Goal: Information Seeking & Learning: Learn about a topic

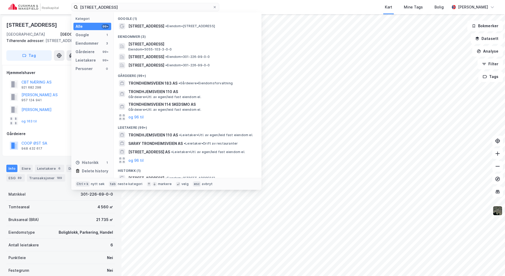
click at [55, 7] on div "trondheimsveien 113 Kategori Alle 99+ Google 1 Eiendommer 3 Gårdeiere 99+ Leiet…" at bounding box center [252, 7] width 505 height 14
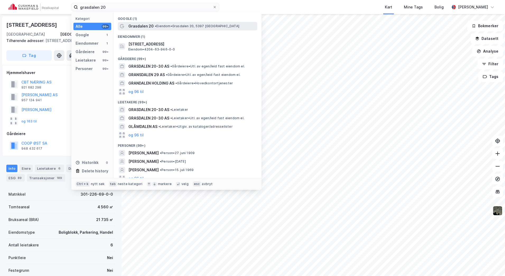
type input "grasdalen 20"
click at [163, 25] on span "• Eiendom • [STREET_ADDRESS]" at bounding box center [197, 26] width 85 height 4
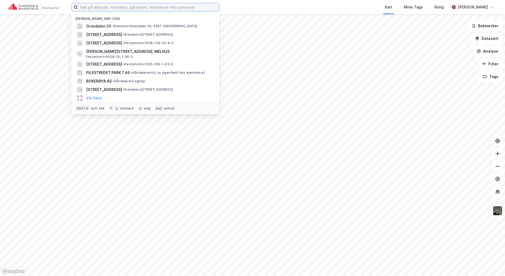
click at [125, 10] on input at bounding box center [148, 7] width 141 height 8
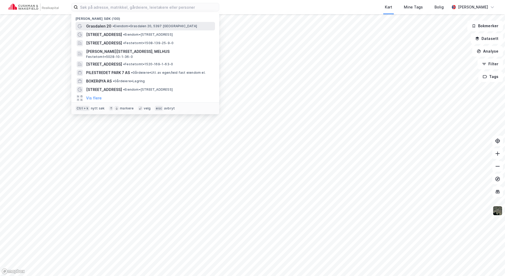
click at [123, 27] on span "• Eiendom • [STREET_ADDRESS]" at bounding box center [154, 26] width 85 height 4
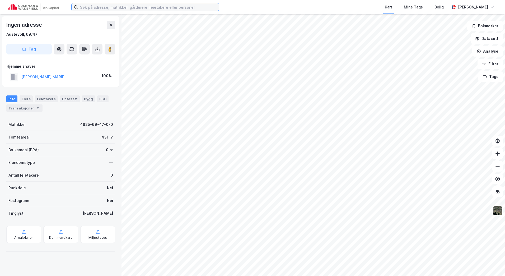
drag, startPoint x: 138, startPoint y: 0, endPoint x: 117, endPoint y: 5, distance: 21.2
click at [117, 5] on input at bounding box center [148, 7] width 141 height 8
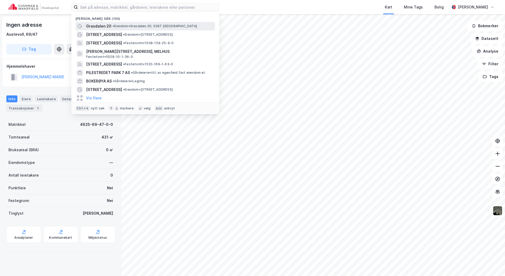
click at [108, 27] on span "Grasdalen 20" at bounding box center [98, 26] width 25 height 6
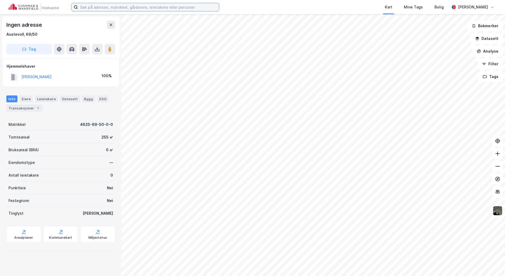
click at [126, 8] on input at bounding box center [148, 7] width 141 height 8
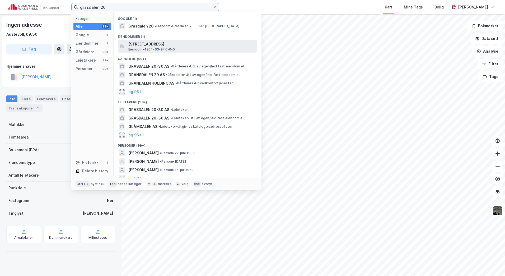
type input "grasdalen 20"
click at [188, 46] on span "[STREET_ADDRESS]" at bounding box center [191, 44] width 127 height 6
